Goal: Transaction & Acquisition: Download file/media

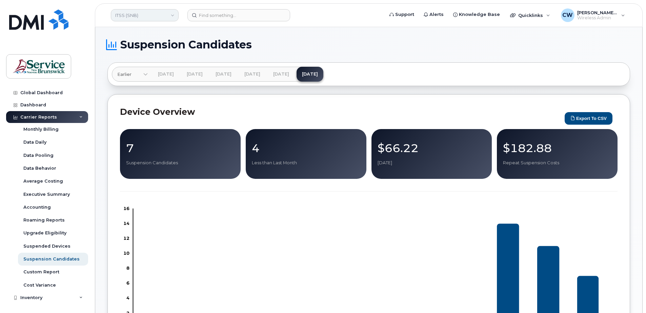
click at [173, 13] on link "ITSS (SNB)" at bounding box center [145, 15] width 68 height 12
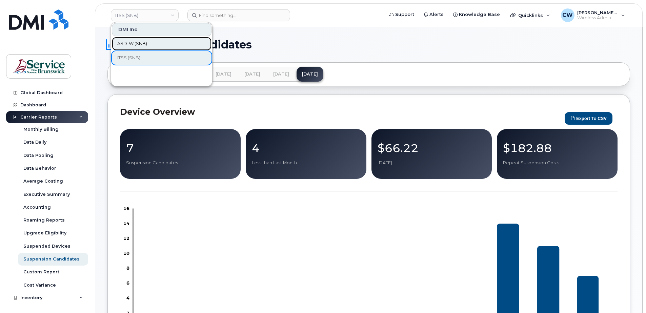
click at [139, 42] on span "ASD-W (SNB)" at bounding box center [132, 43] width 30 height 7
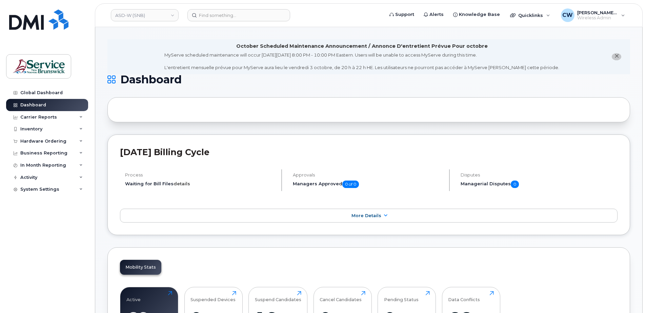
click at [181, 183] on link "details" at bounding box center [181, 183] width 17 height 5
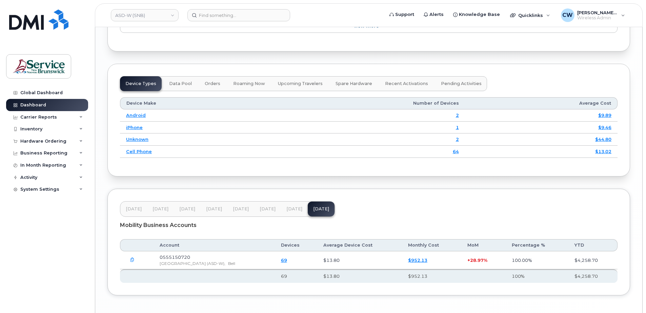
scroll to position [935, 0]
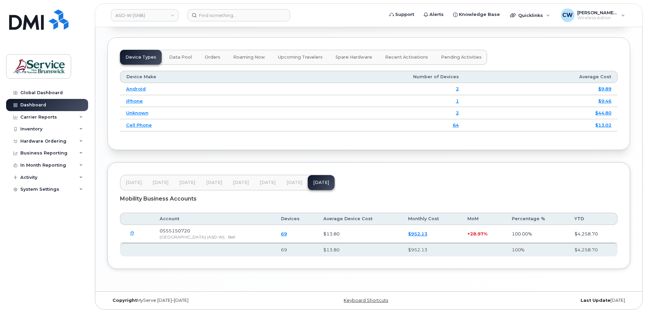
click at [131, 234] on icon "button" at bounding box center [132, 233] width 4 height 4
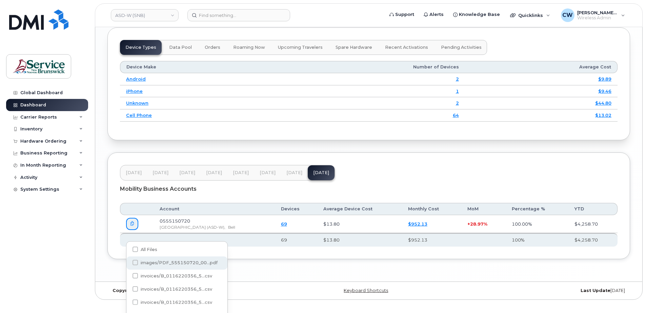
click at [163, 263] on span "images/PDF_555150720_00...pdf" at bounding box center [179, 262] width 77 height 5
click at [128, 263] on input "images/PDF_555150720_00...pdf" at bounding box center [125, 262] width 3 height 3
checkbox input "true"
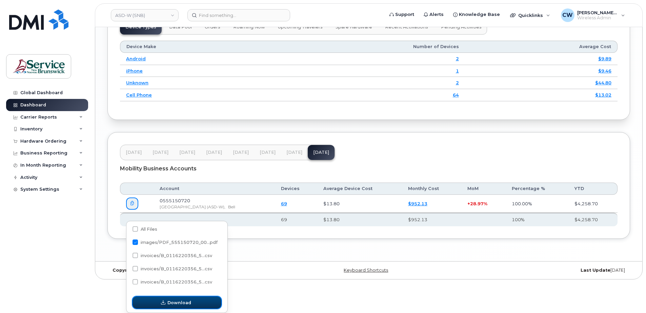
click at [177, 300] on span "Download" at bounding box center [179, 302] width 24 height 6
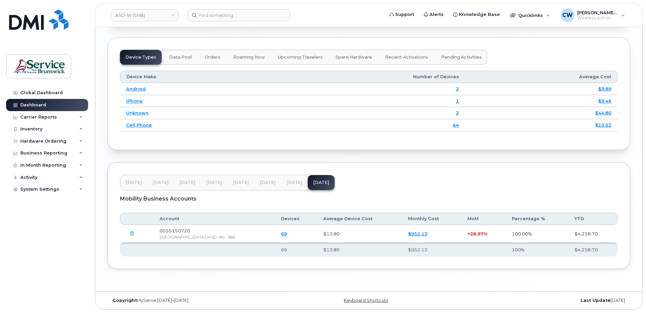
scroll to position [935, 0]
click at [172, 14] on link "ASD-W (SNB)" at bounding box center [145, 15] width 68 height 12
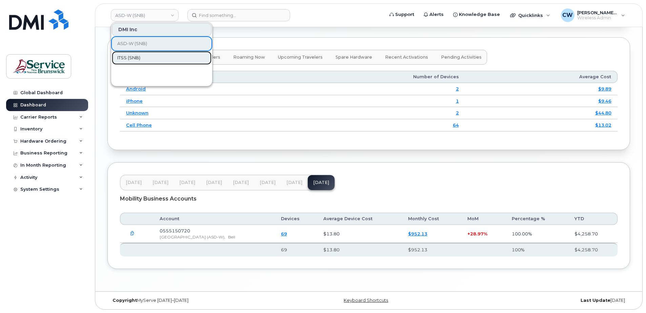
click at [123, 56] on span "ITSS (SNB)" at bounding box center [128, 58] width 23 height 7
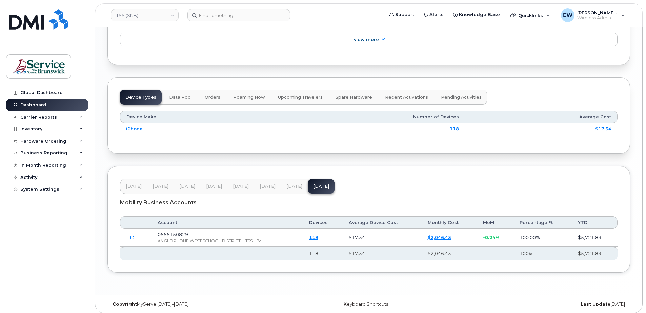
scroll to position [831, 0]
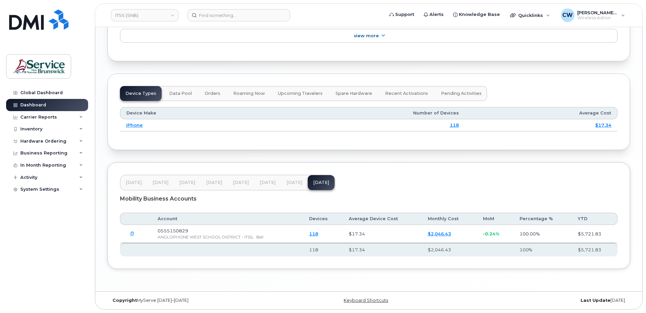
click at [131, 233] on icon "button" at bounding box center [132, 234] width 4 height 4
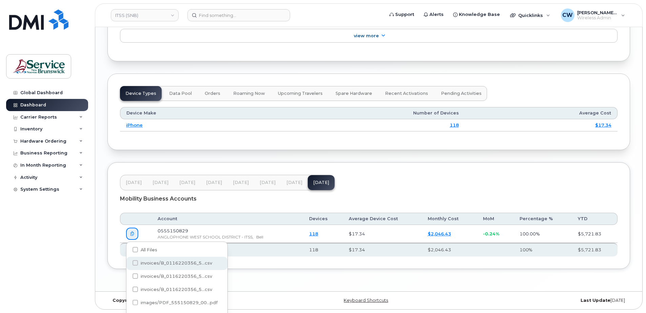
click at [144, 262] on span "invoices/B_0116220356_5...csv" at bounding box center [176, 263] width 71 height 5
click at [128, 262] on input "invoices/B_0116220356_5...csv" at bounding box center [125, 263] width 3 height 3
checkbox input "true"
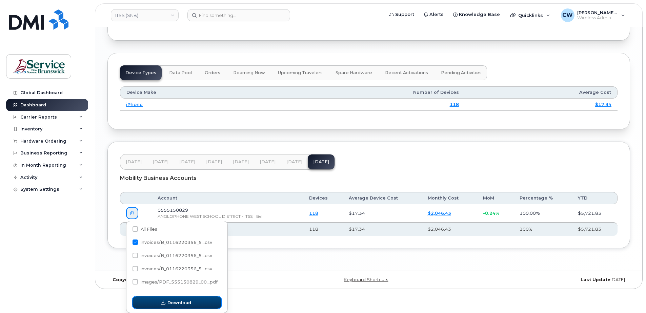
click at [181, 300] on span "Download" at bounding box center [179, 302] width 24 height 6
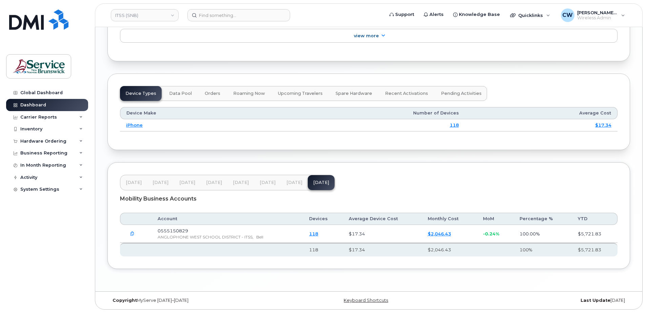
scroll to position [798, 0]
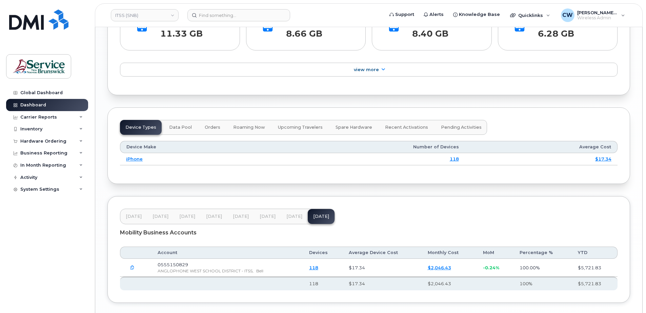
click at [131, 266] on icon "button" at bounding box center [132, 268] width 4 height 4
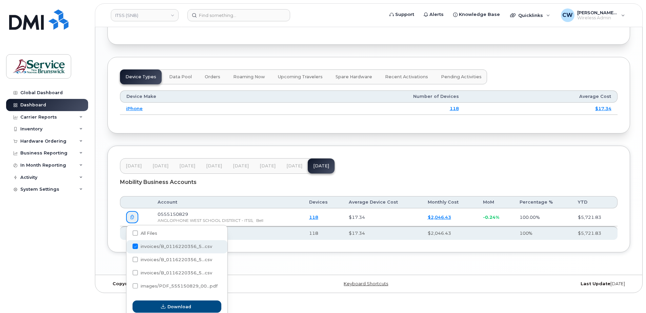
scroll to position [852, 0]
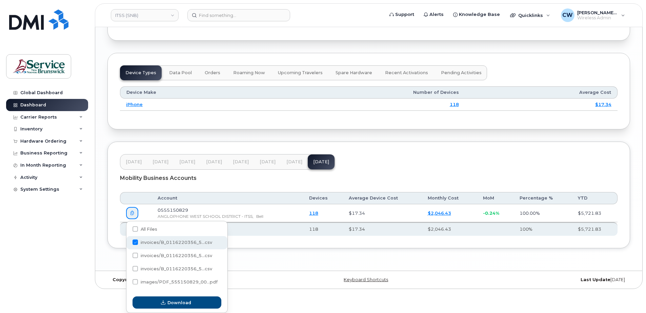
click at [135, 241] on span at bounding box center [134, 242] width 5 height 5
click at [128, 241] on input "invoices/B_0116220356_5...csv" at bounding box center [125, 242] width 3 height 3
checkbox input "false"
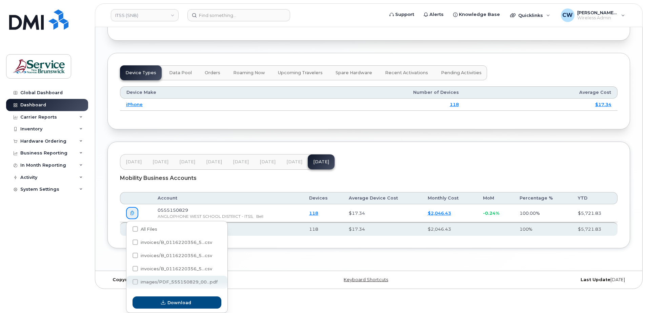
click at [134, 281] on span at bounding box center [134, 281] width 5 height 5
click at [128, 281] on input "images/PDF_555150829_00...pdf" at bounding box center [125, 282] width 3 height 3
checkbox input "true"
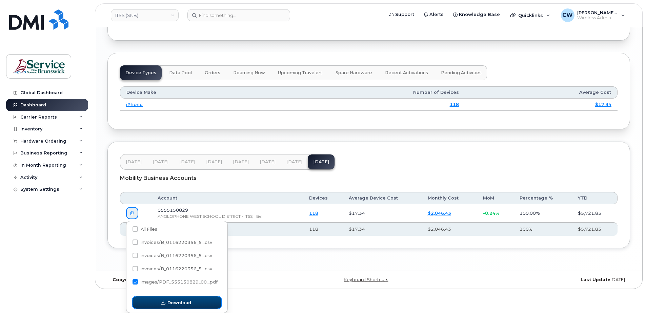
click at [180, 299] on span "Download" at bounding box center [179, 302] width 24 height 6
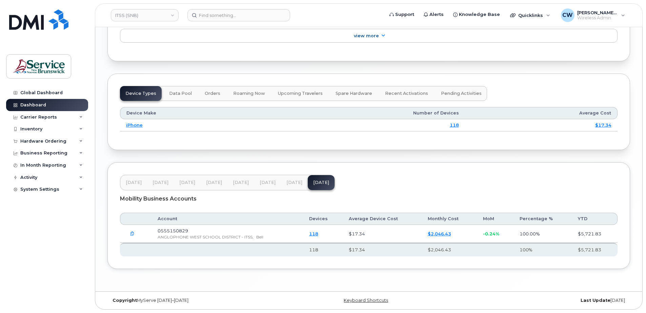
scroll to position [831, 0]
